Goal: Transaction & Acquisition: Download file/media

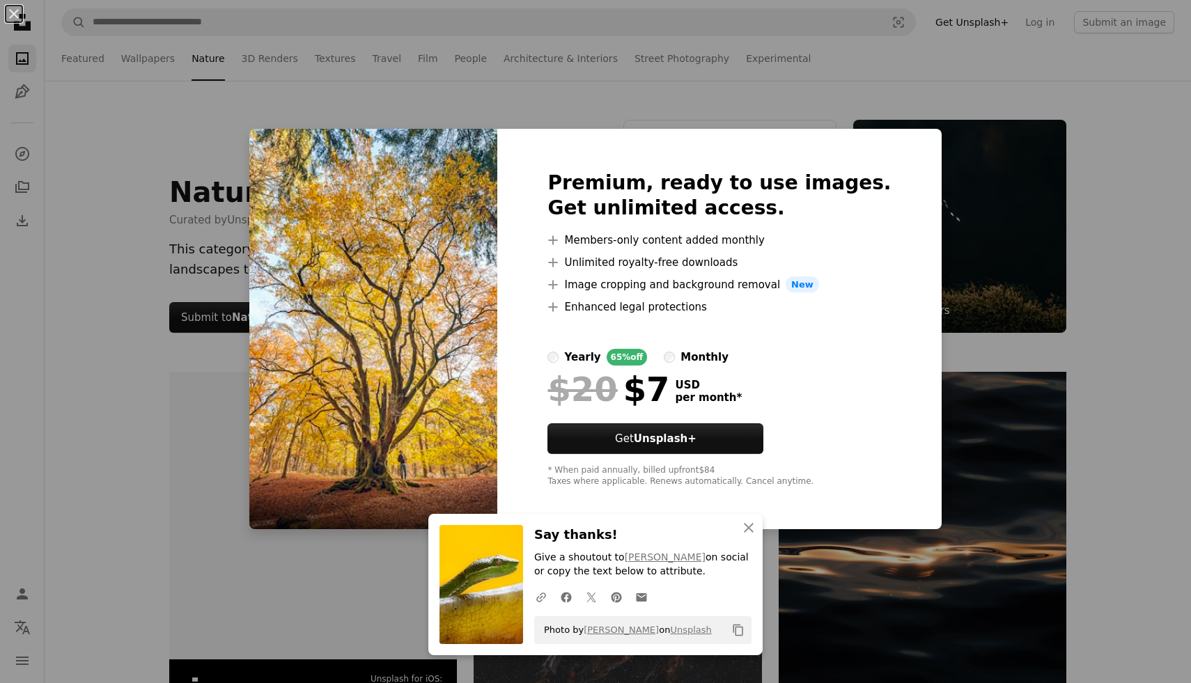
scroll to position [14617, 0]
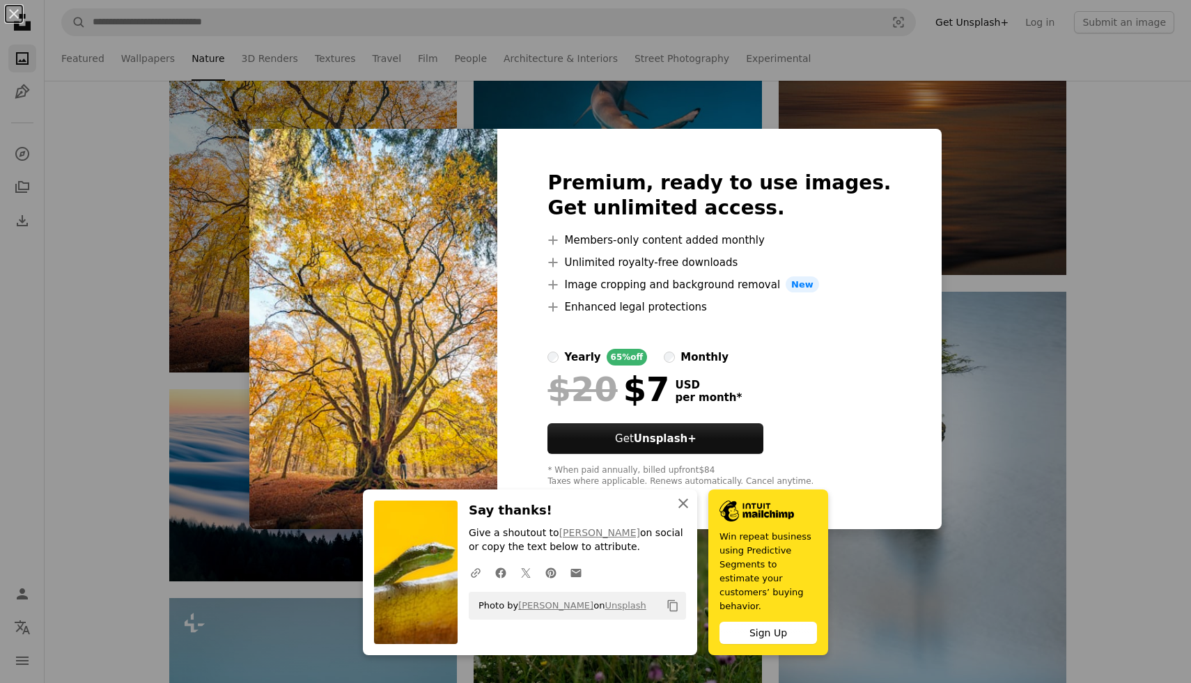
click at [682, 512] on icon "An X shape" at bounding box center [683, 503] width 17 height 17
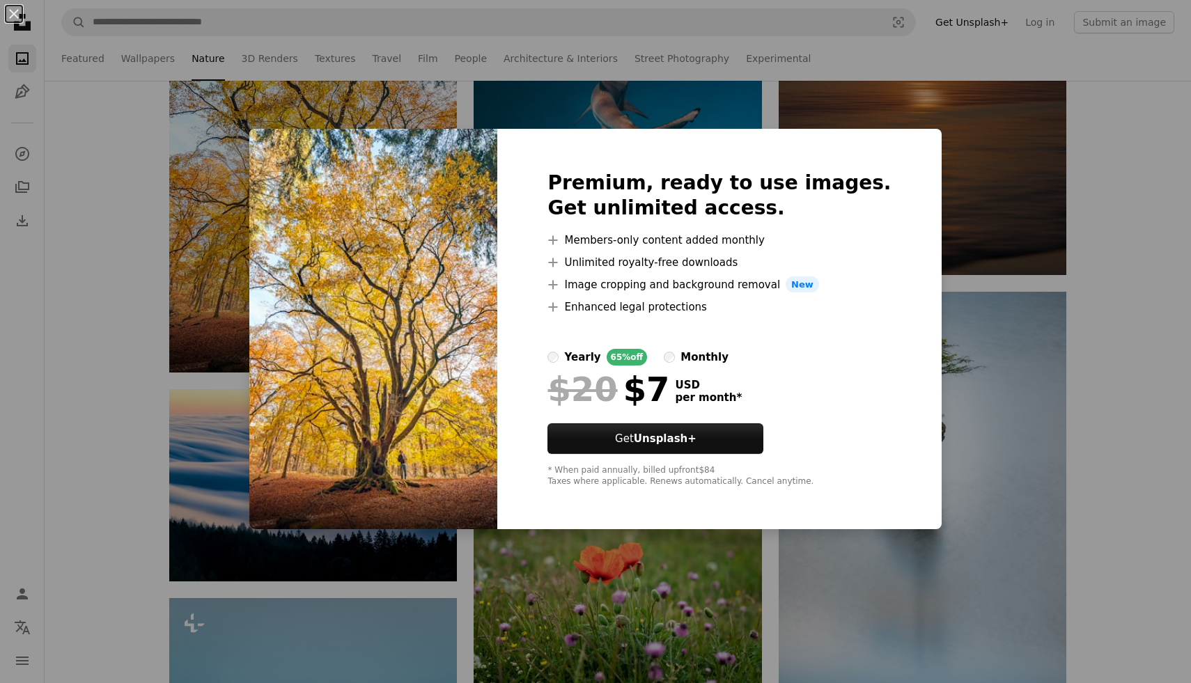
click at [121, 261] on div "An X shape Premium, ready to use images. Get unlimited access. A plus sign Memb…" at bounding box center [595, 341] width 1191 height 683
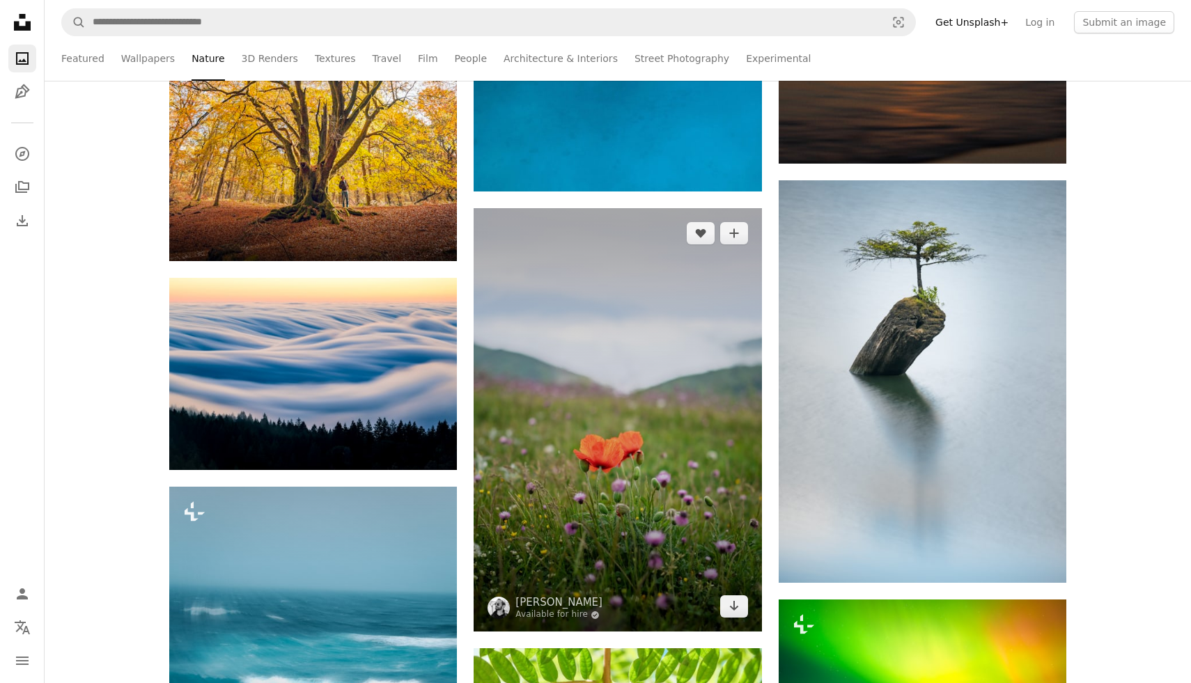
scroll to position [14726, 0]
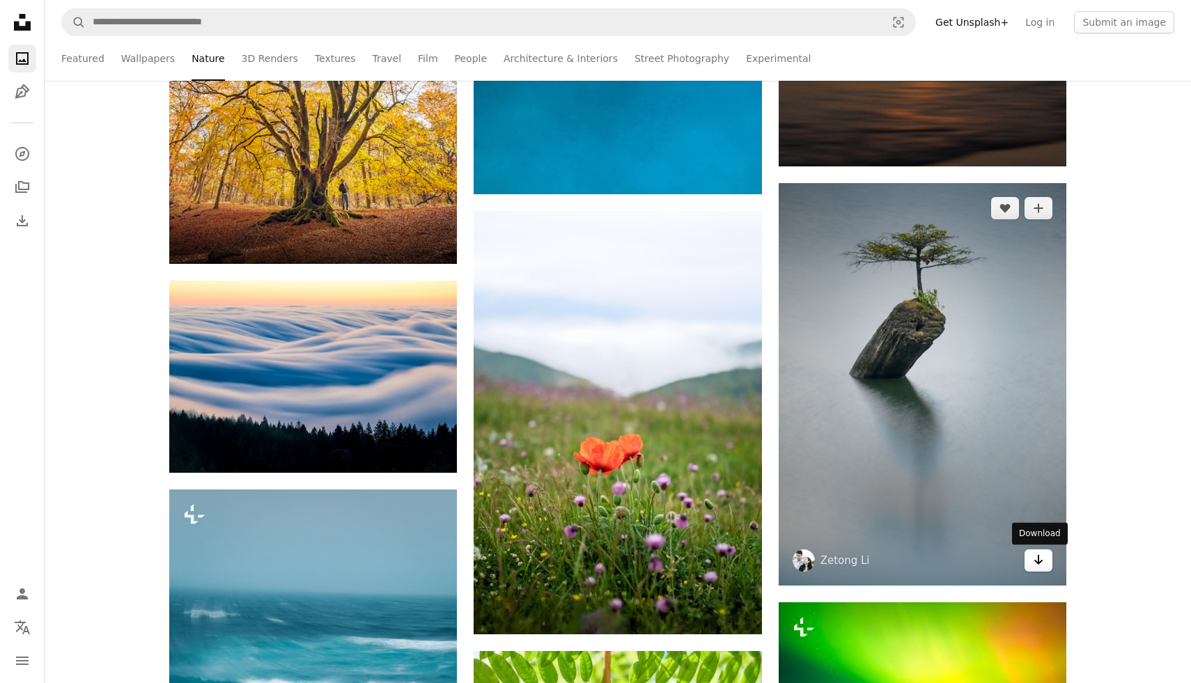
click at [1042, 561] on icon "Download" at bounding box center [1038, 560] width 9 height 10
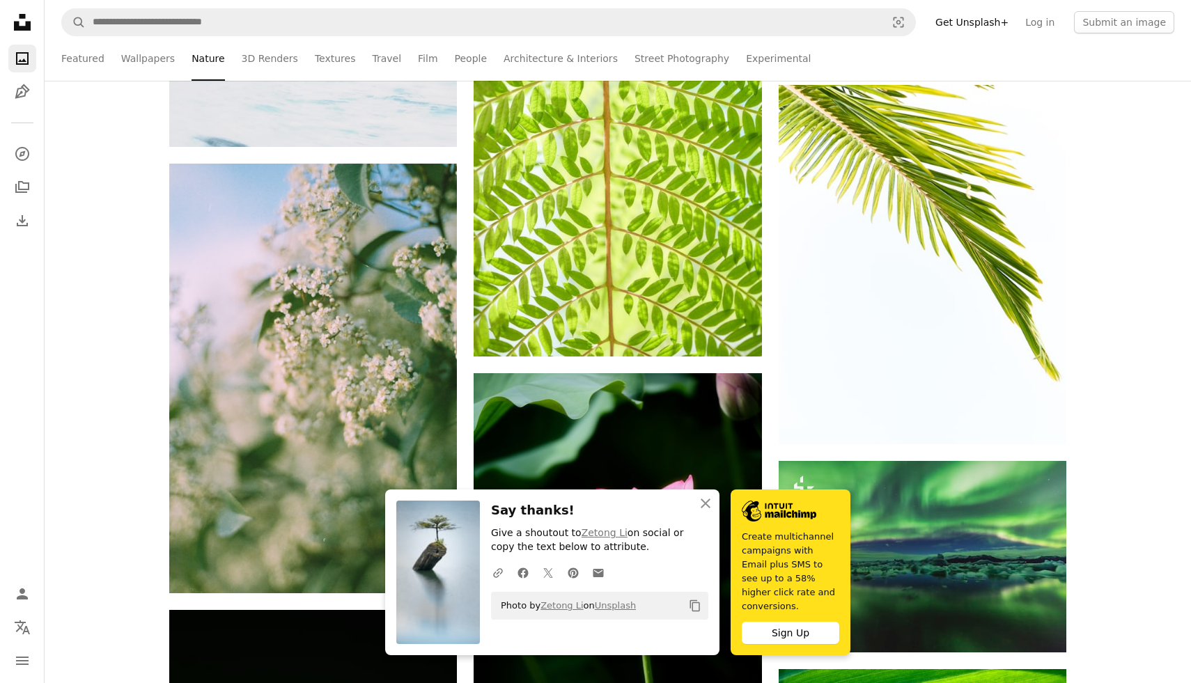
scroll to position [15456, 0]
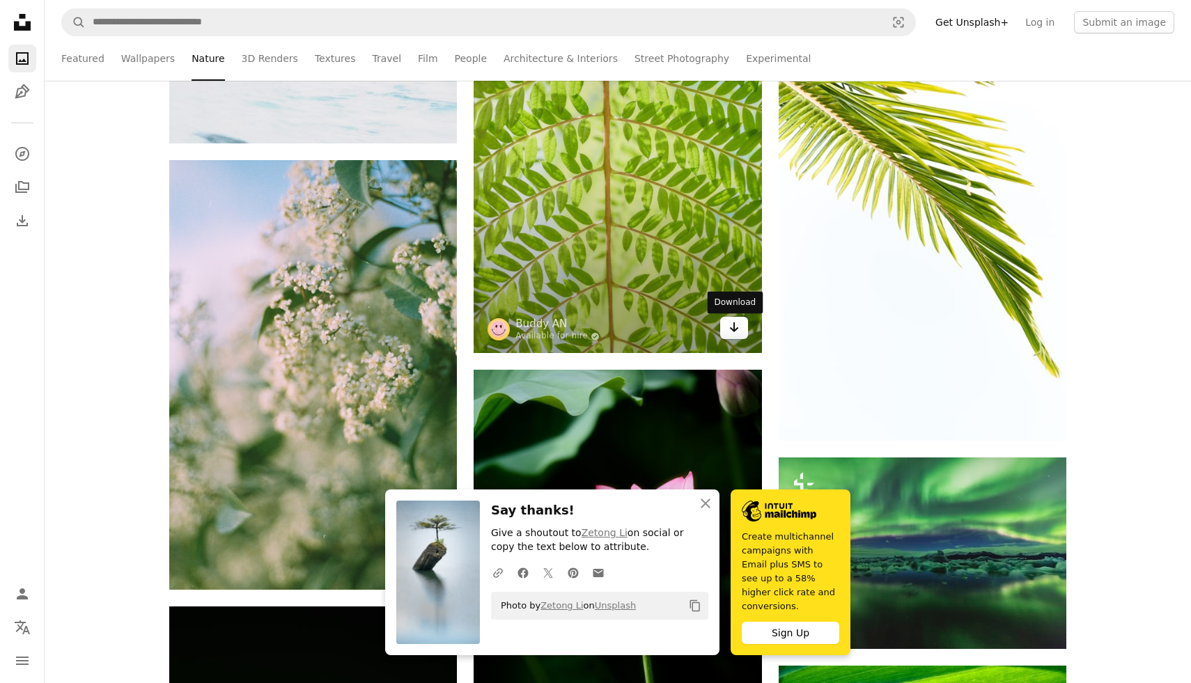
click at [734, 334] on icon "Arrow pointing down" at bounding box center [733, 327] width 11 height 17
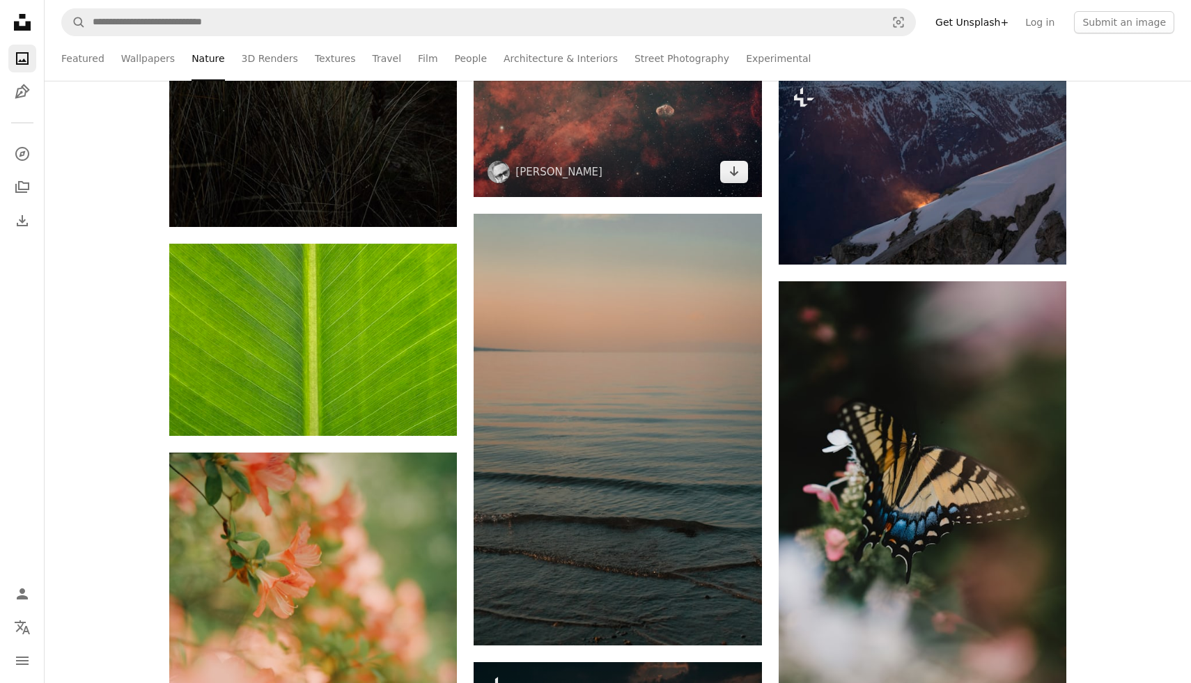
scroll to position [10206, 0]
